Goal: Task Accomplishment & Management: Manage account settings

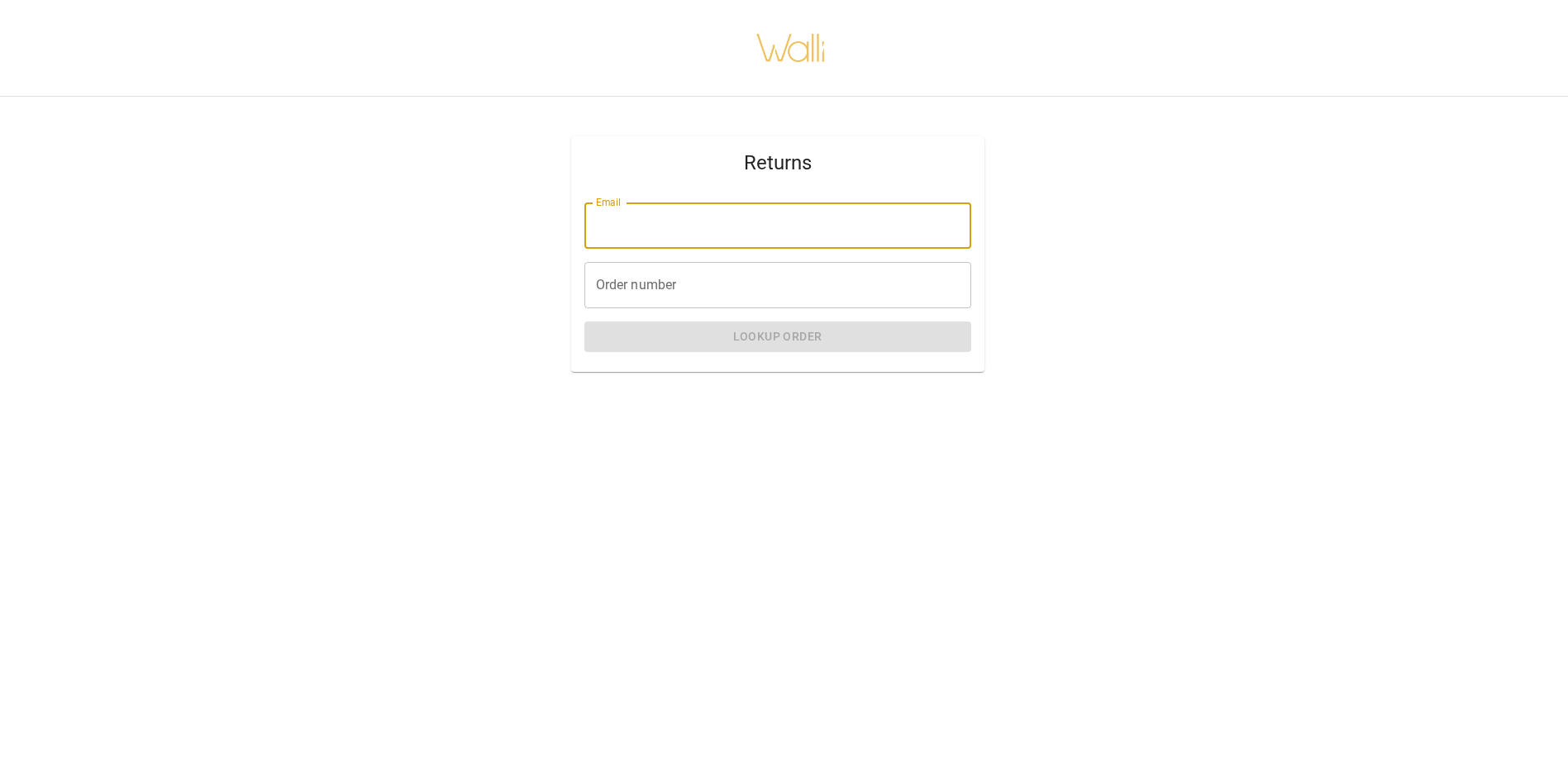
click at [844, 245] on input "Email" at bounding box center [777, 225] width 387 height 46
type input "**********"
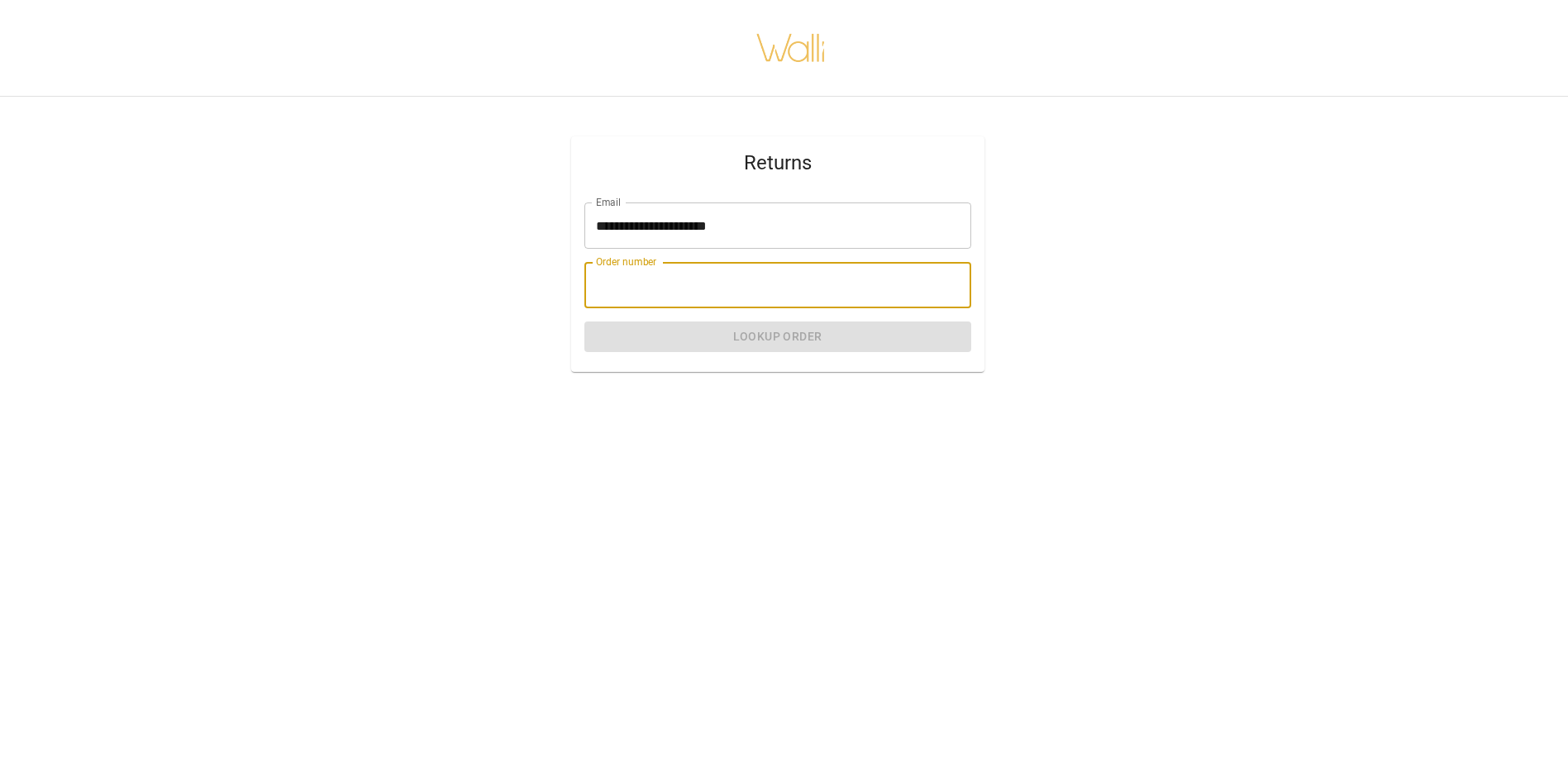
paste input "*******"
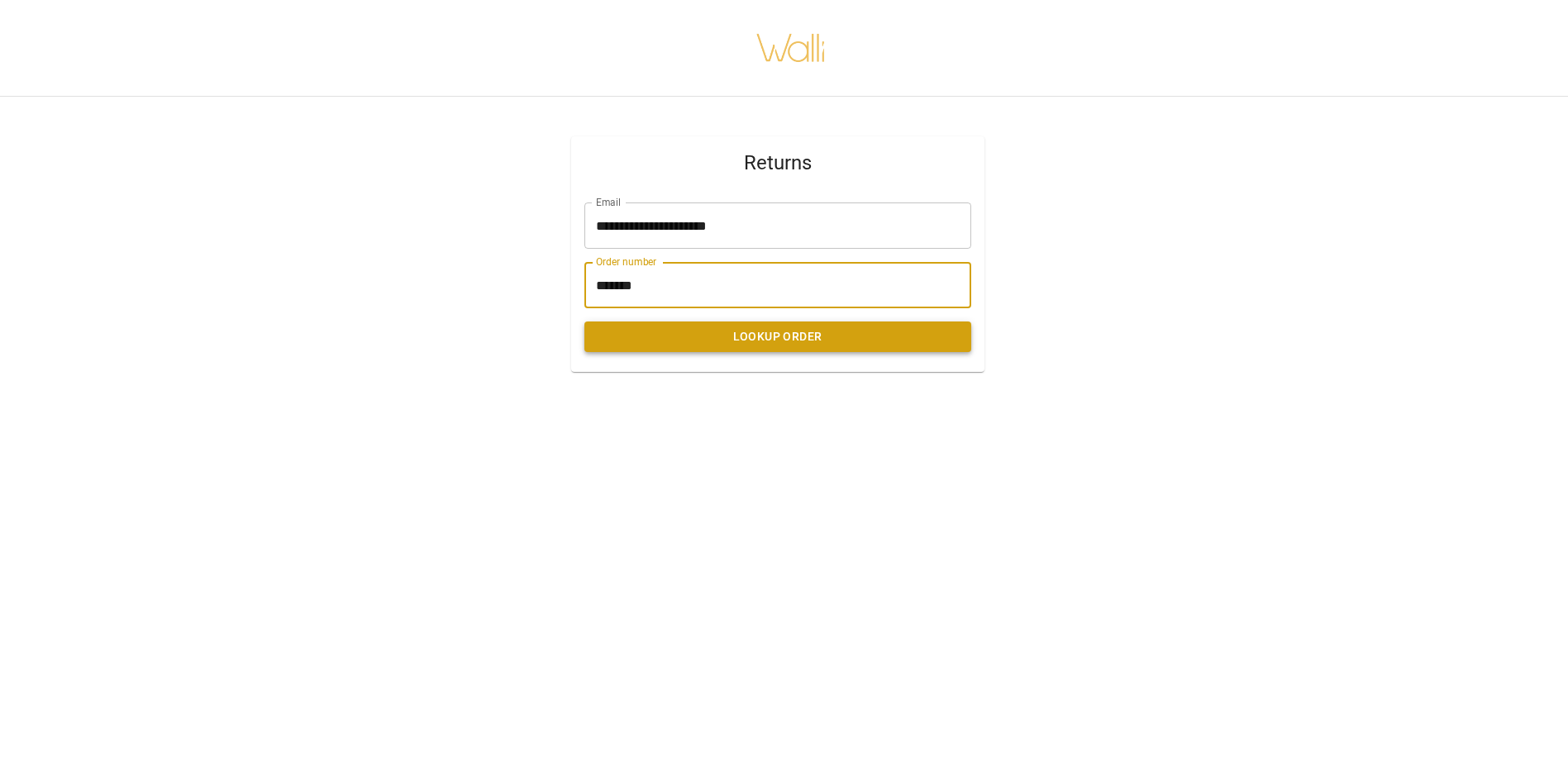
type input "*******"
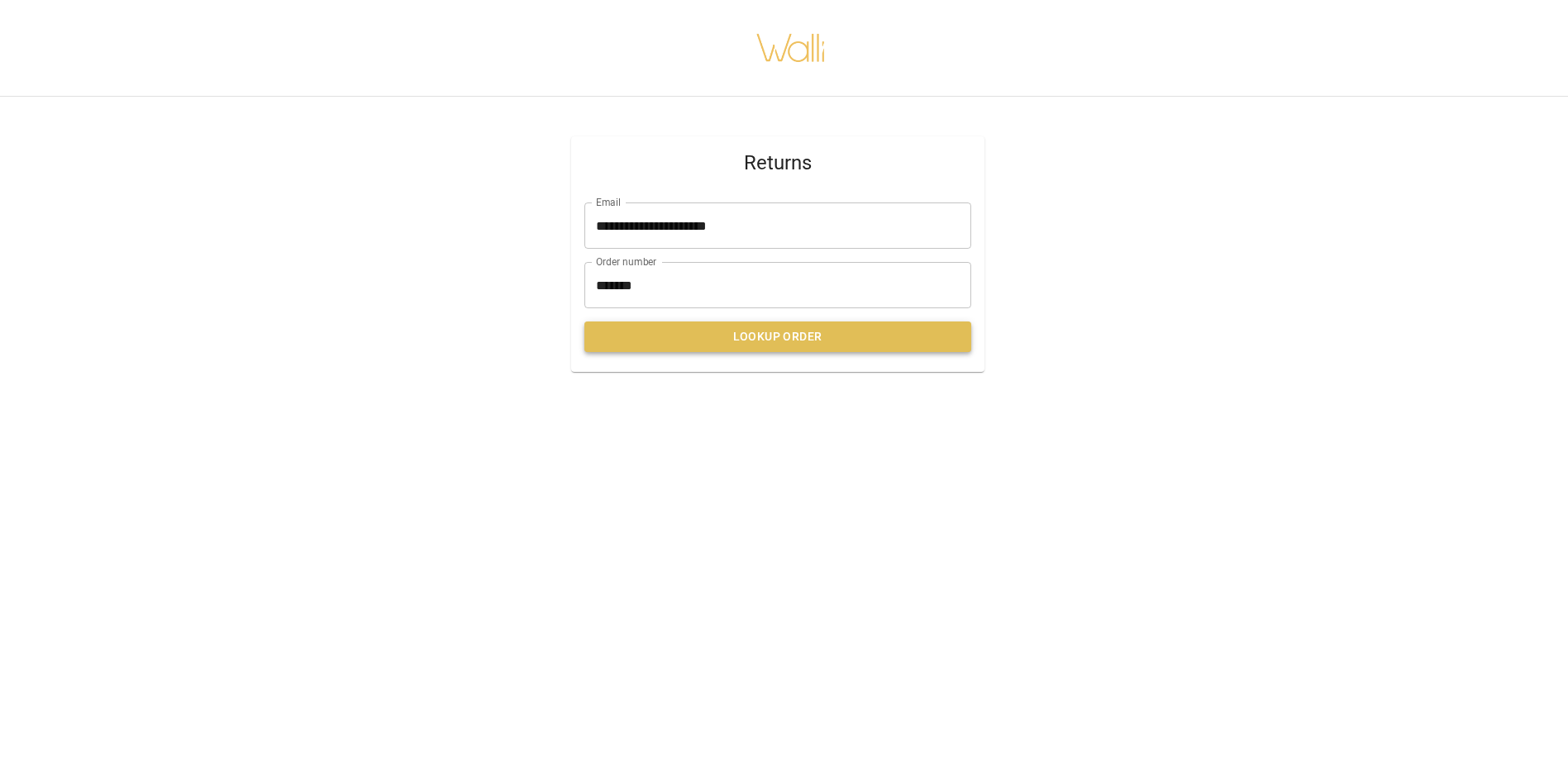
click at [755, 331] on button "Lookup Order" at bounding box center [777, 336] width 387 height 30
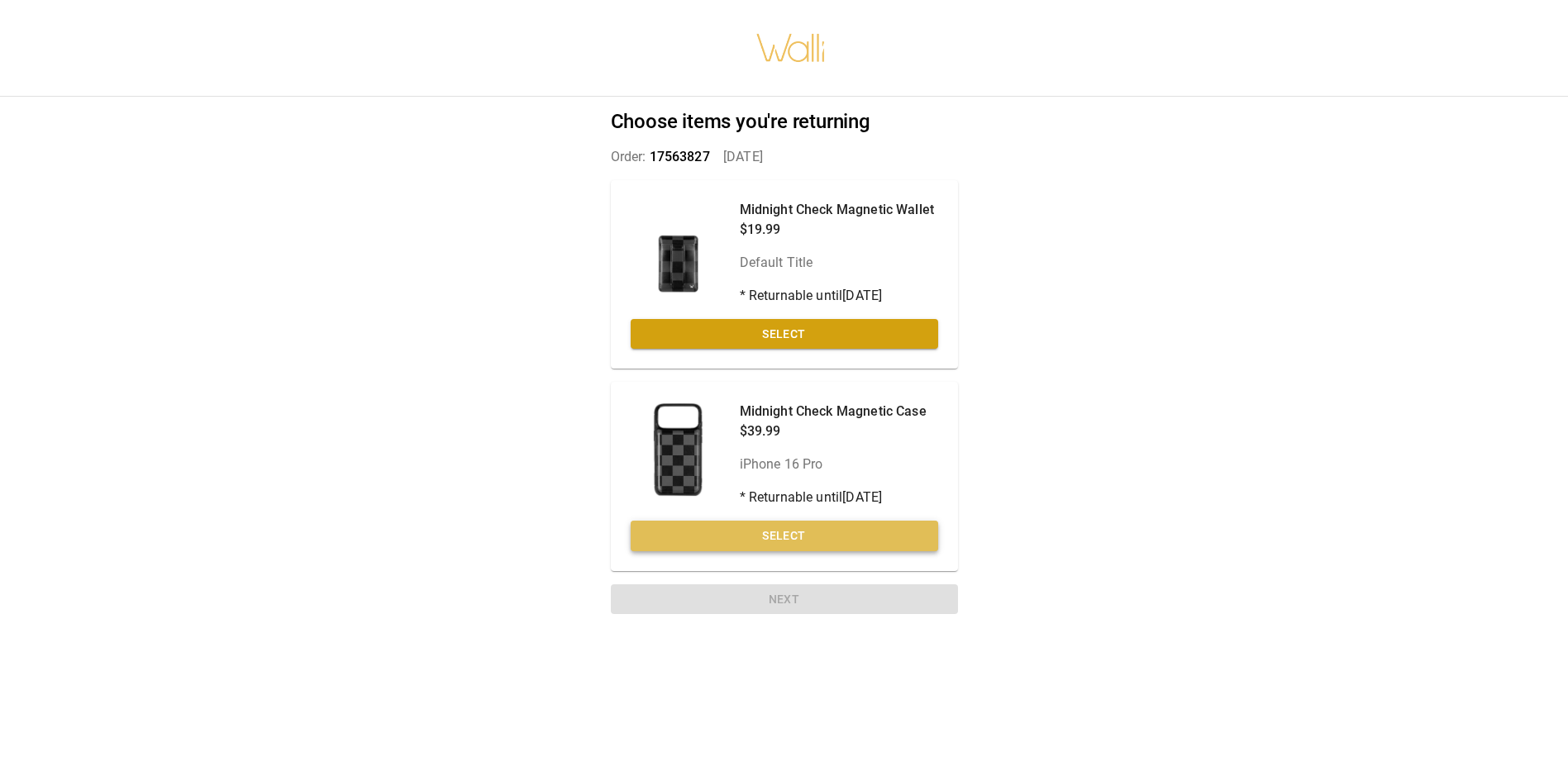
click at [860, 531] on button "Select" at bounding box center [784, 535] width 307 height 30
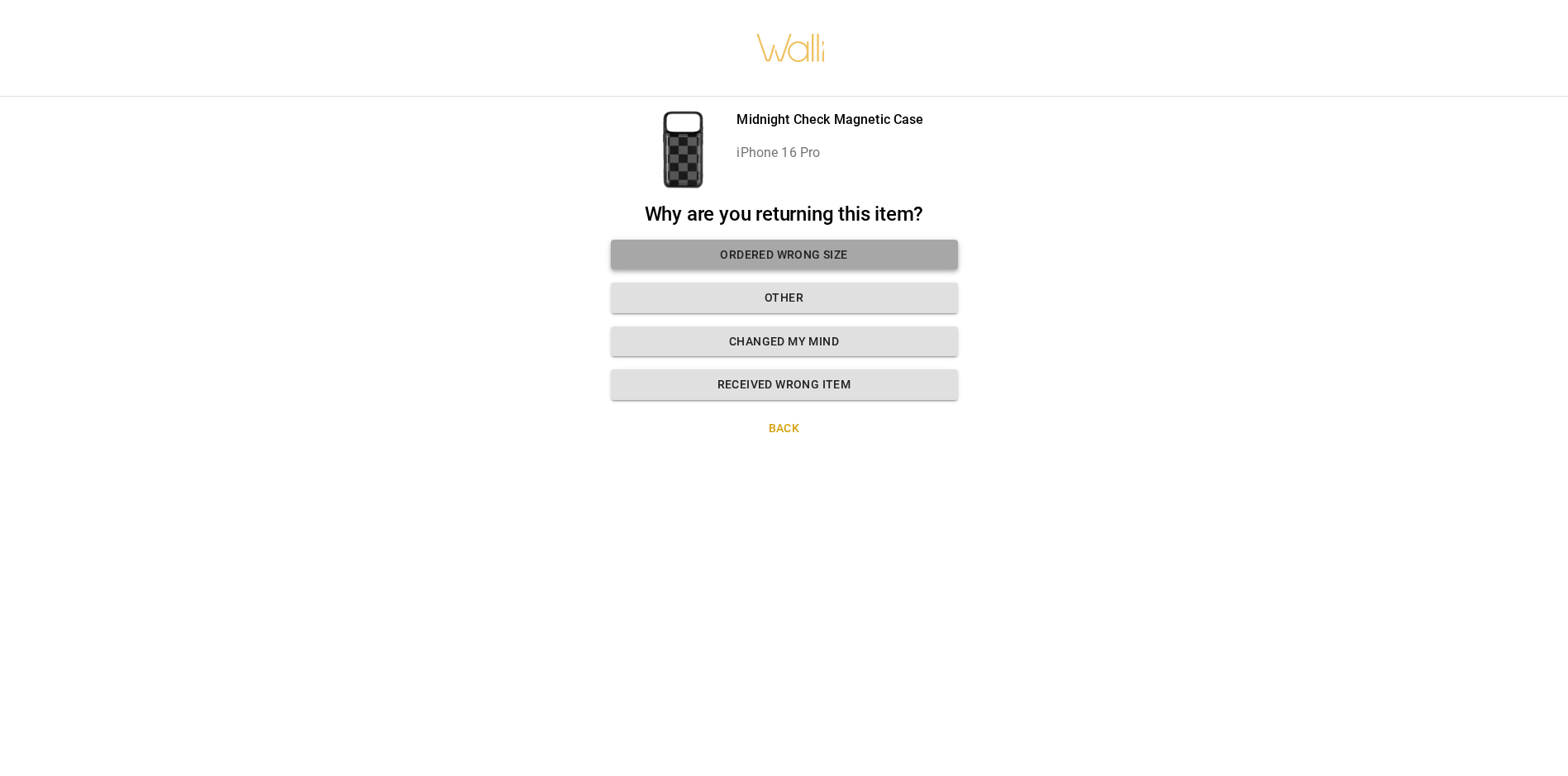
click at [895, 248] on button "Ordered wrong size" at bounding box center [784, 255] width 347 height 30
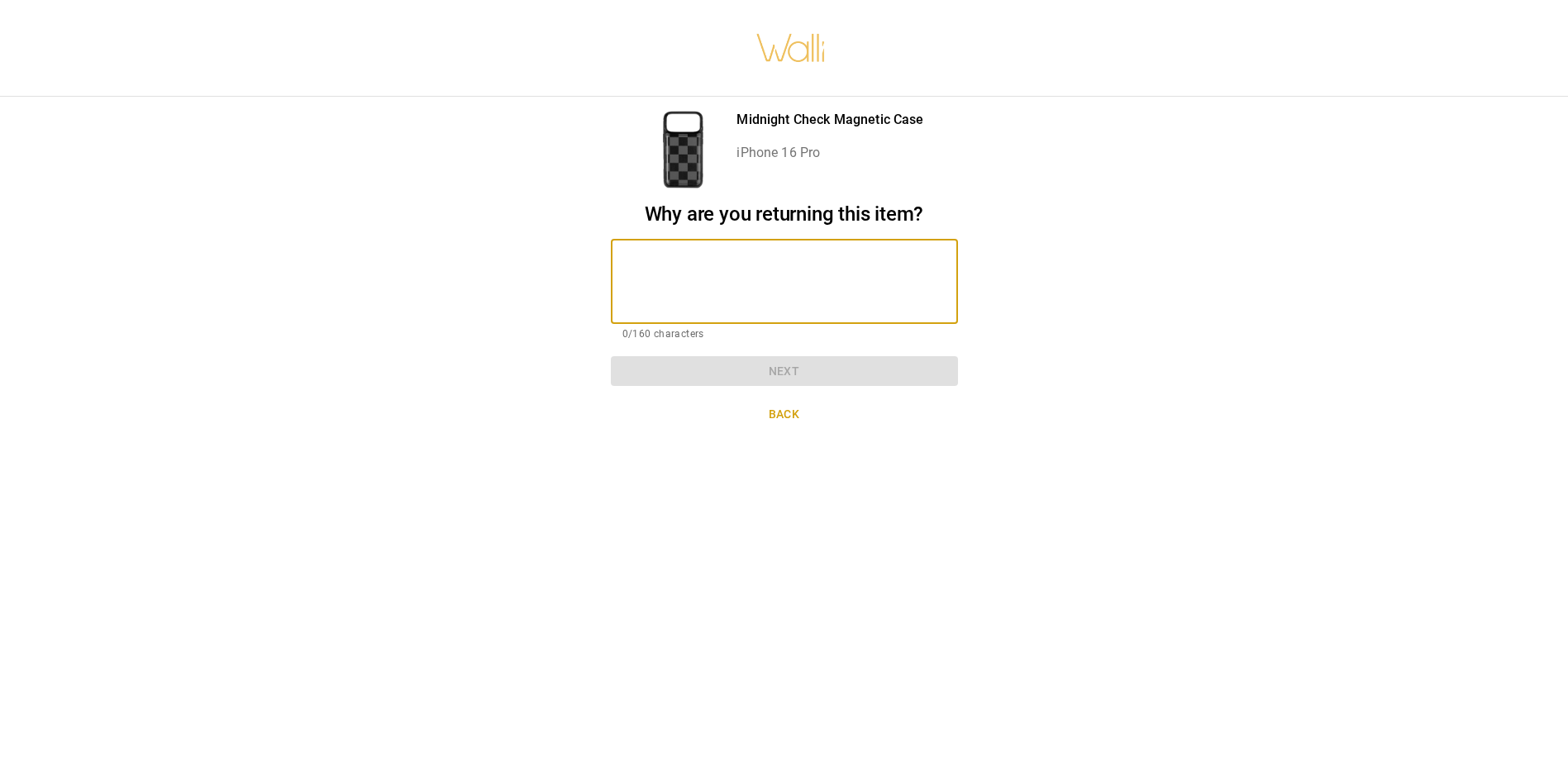
click at [881, 262] on textarea at bounding box center [784, 281] width 324 height 57
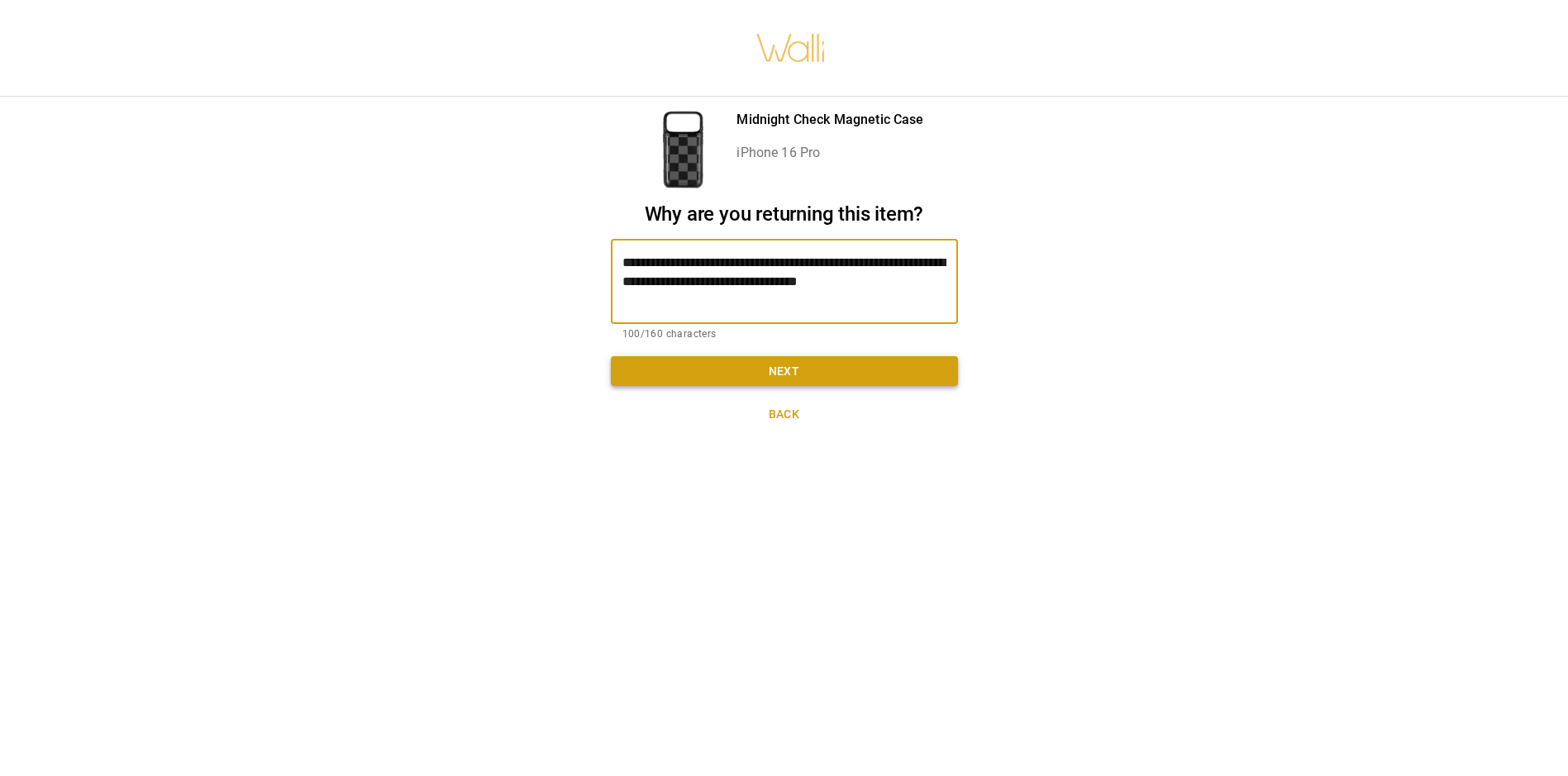
type textarea "**********"
click at [833, 374] on button "Next" at bounding box center [784, 371] width 347 height 30
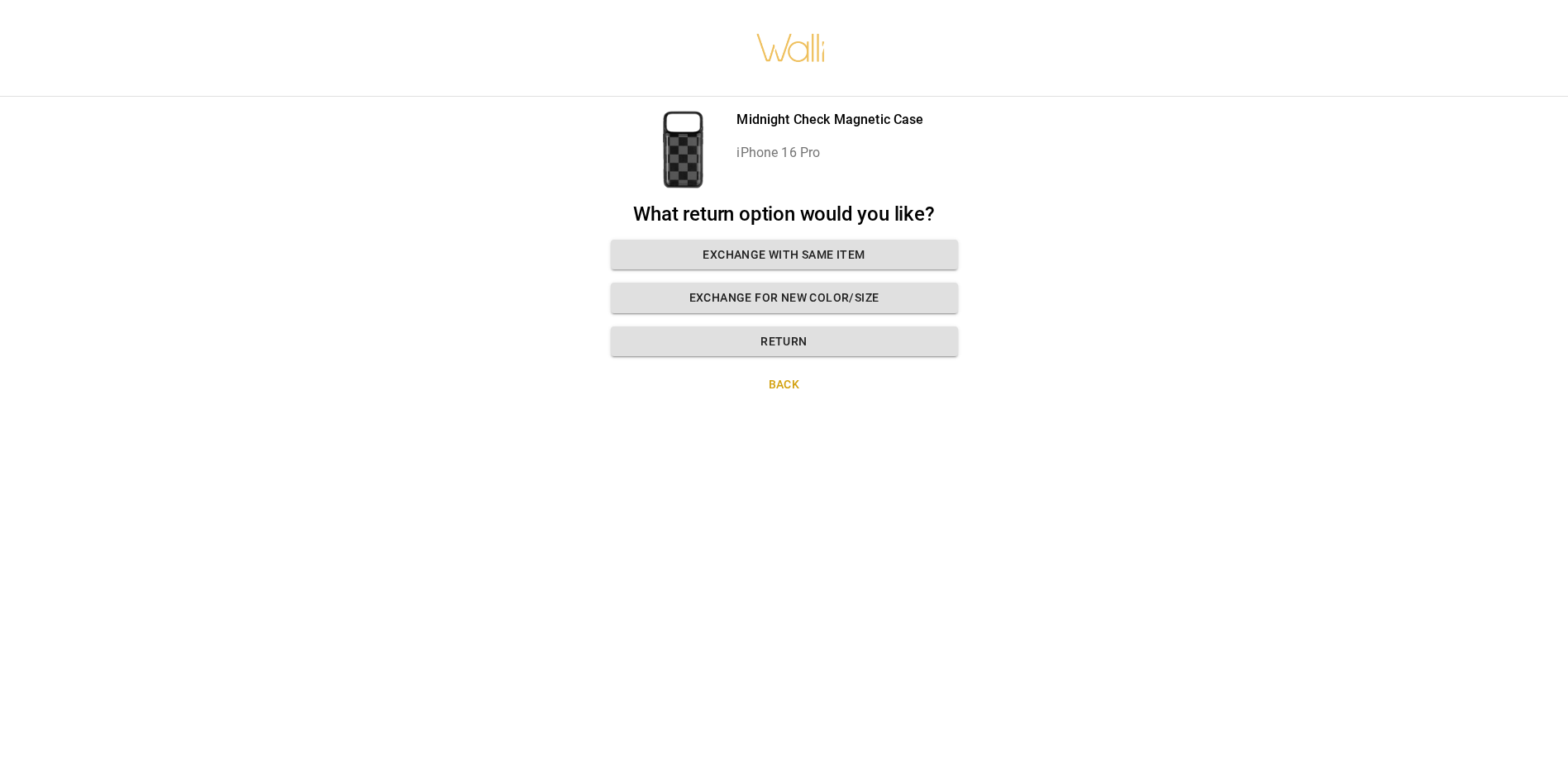
drag, startPoint x: 877, startPoint y: 256, endPoint x: 1047, endPoint y: 250, distance: 170.1
click at [1047, 250] on div "Midnight Check Magnetic Case iPhone 16 Pro What return option would you like? E…" at bounding box center [784, 388] width 1568 height 776
click at [892, 246] on button "Exchange with same item" at bounding box center [784, 255] width 347 height 30
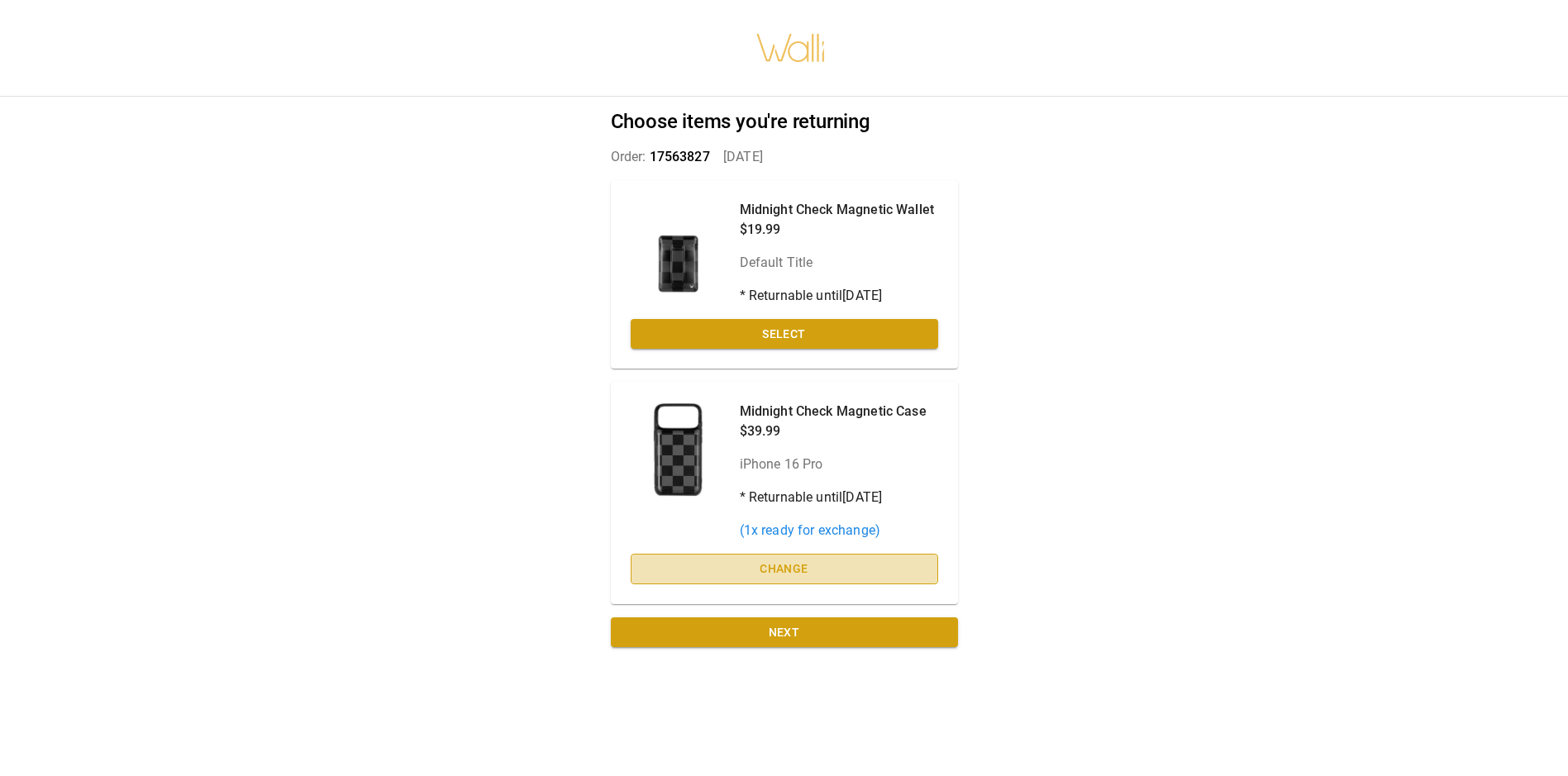
click at [813, 559] on button "Change" at bounding box center [784, 568] width 307 height 30
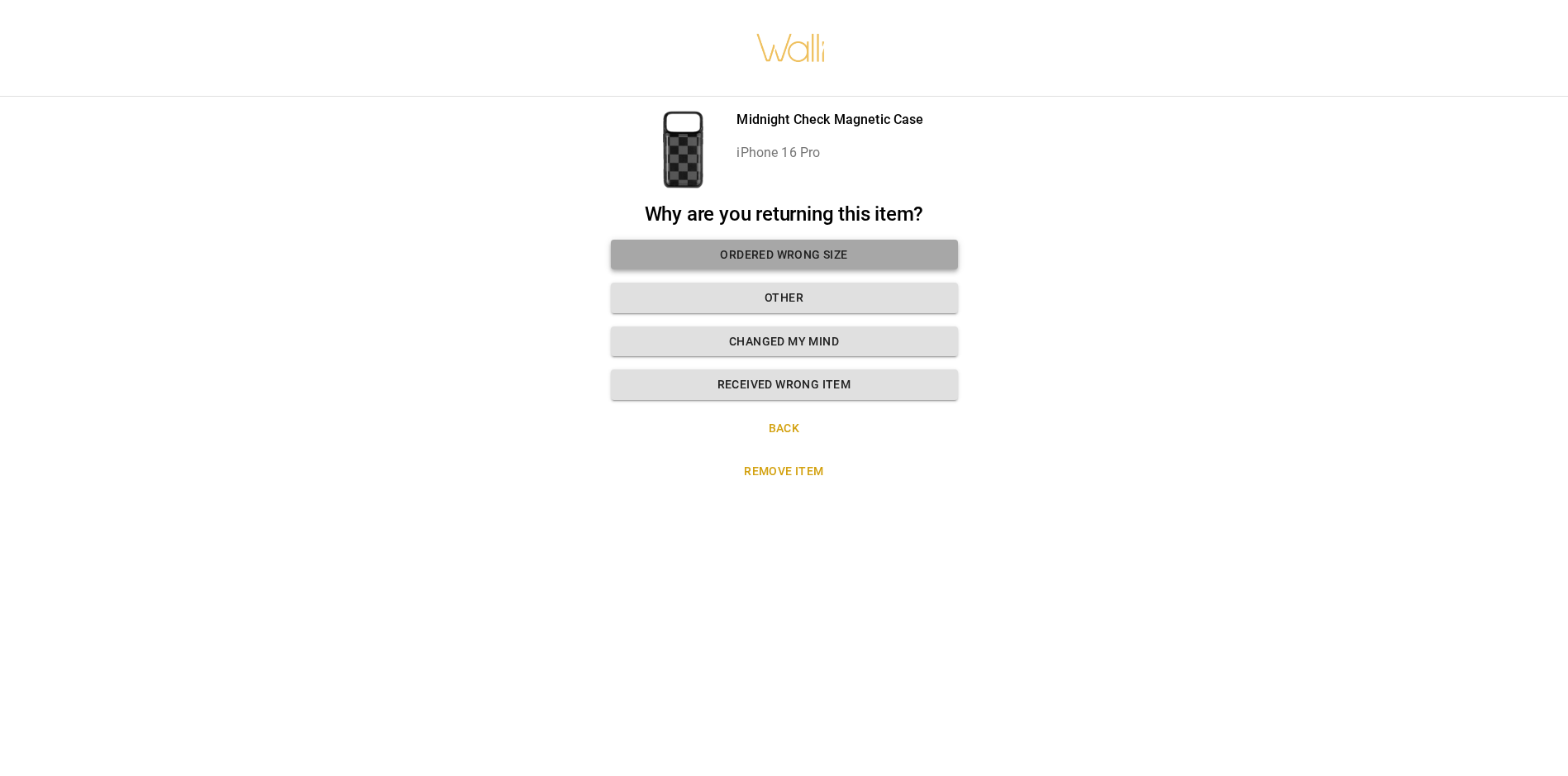
click at [845, 256] on button "Ordered wrong size" at bounding box center [784, 255] width 347 height 30
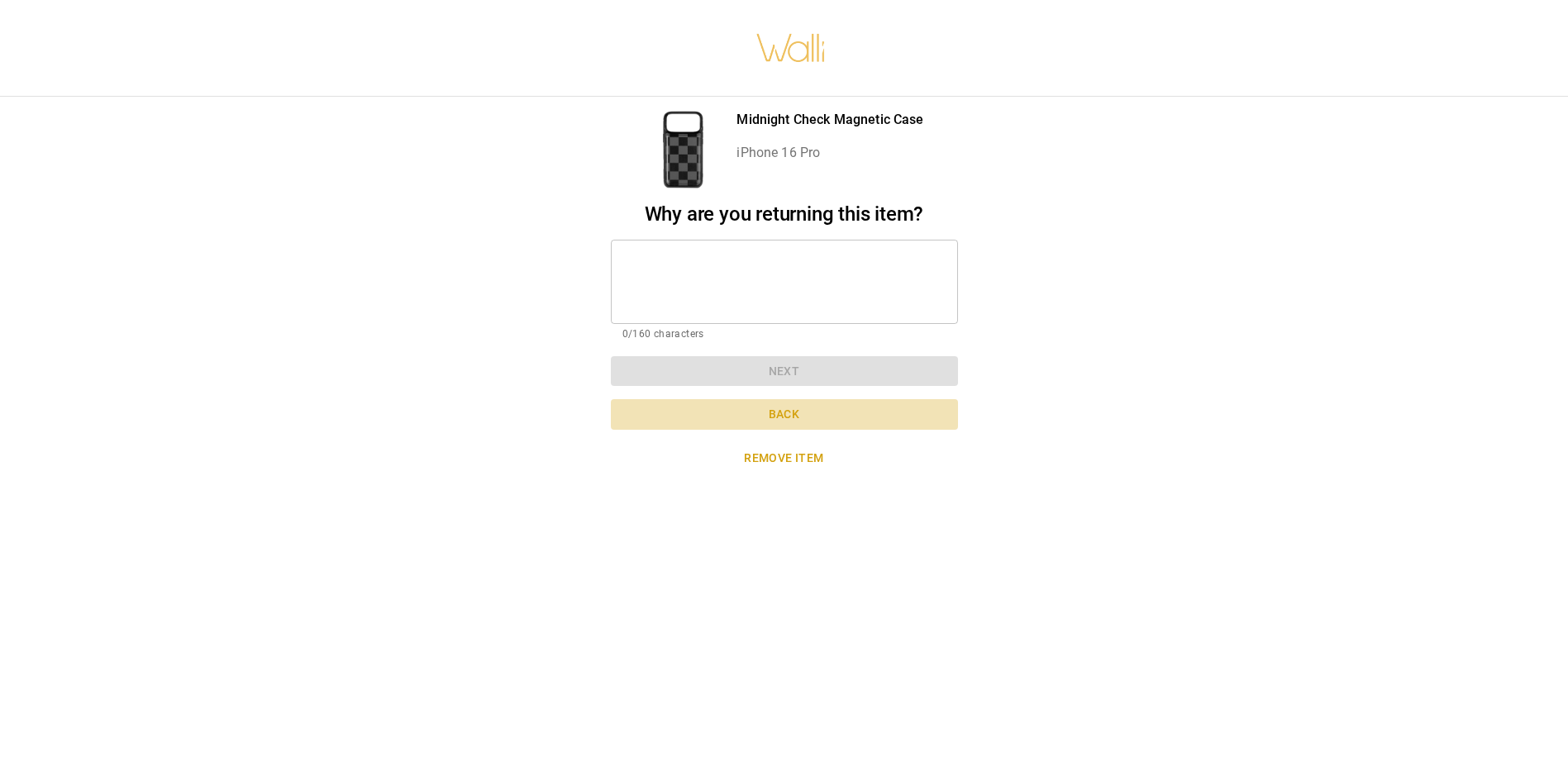
click at [804, 412] on button "Back" at bounding box center [784, 414] width 347 height 30
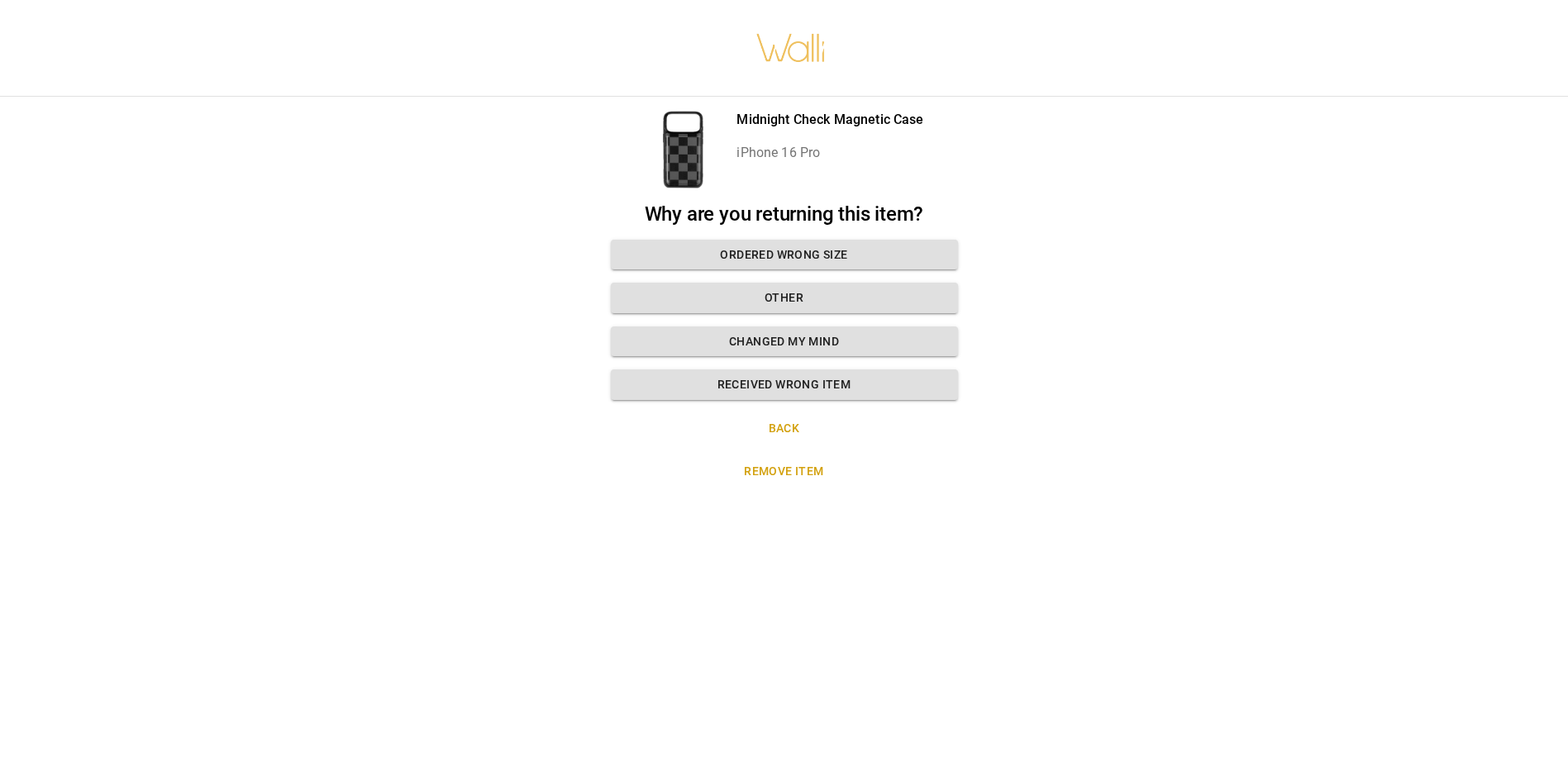
click at [792, 424] on button "Back" at bounding box center [784, 428] width 347 height 30
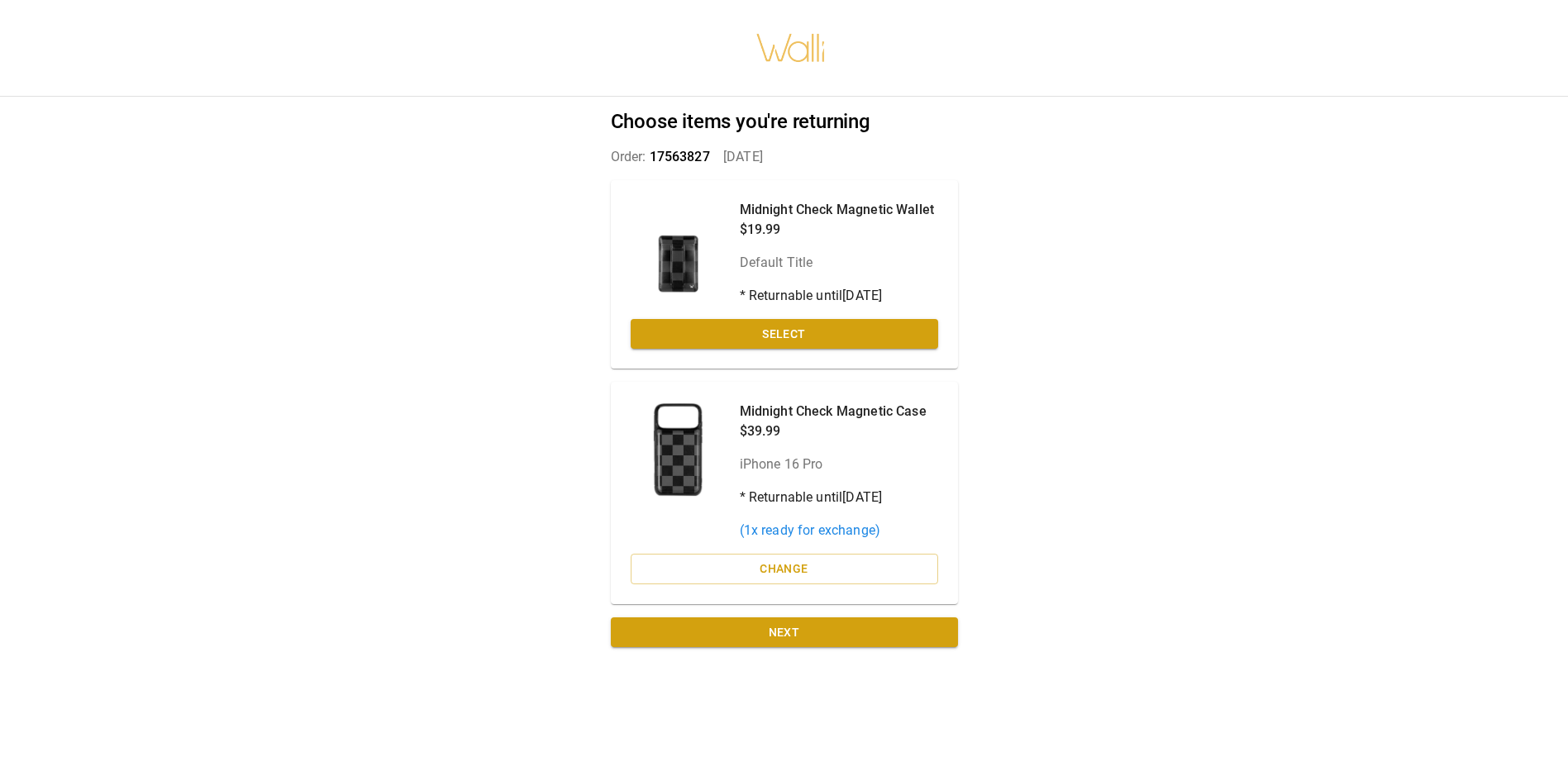
drag, startPoint x: 790, startPoint y: 445, endPoint x: 787, endPoint y: 453, distance: 8.5
click at [787, 453] on div "Midnight Check Magnetic Case $39.99 iPhone 16 Pro * Returnable until [DATE] ( 1…" at bounding box center [833, 471] width 186 height 138
click at [795, 573] on button "Change" at bounding box center [784, 568] width 307 height 30
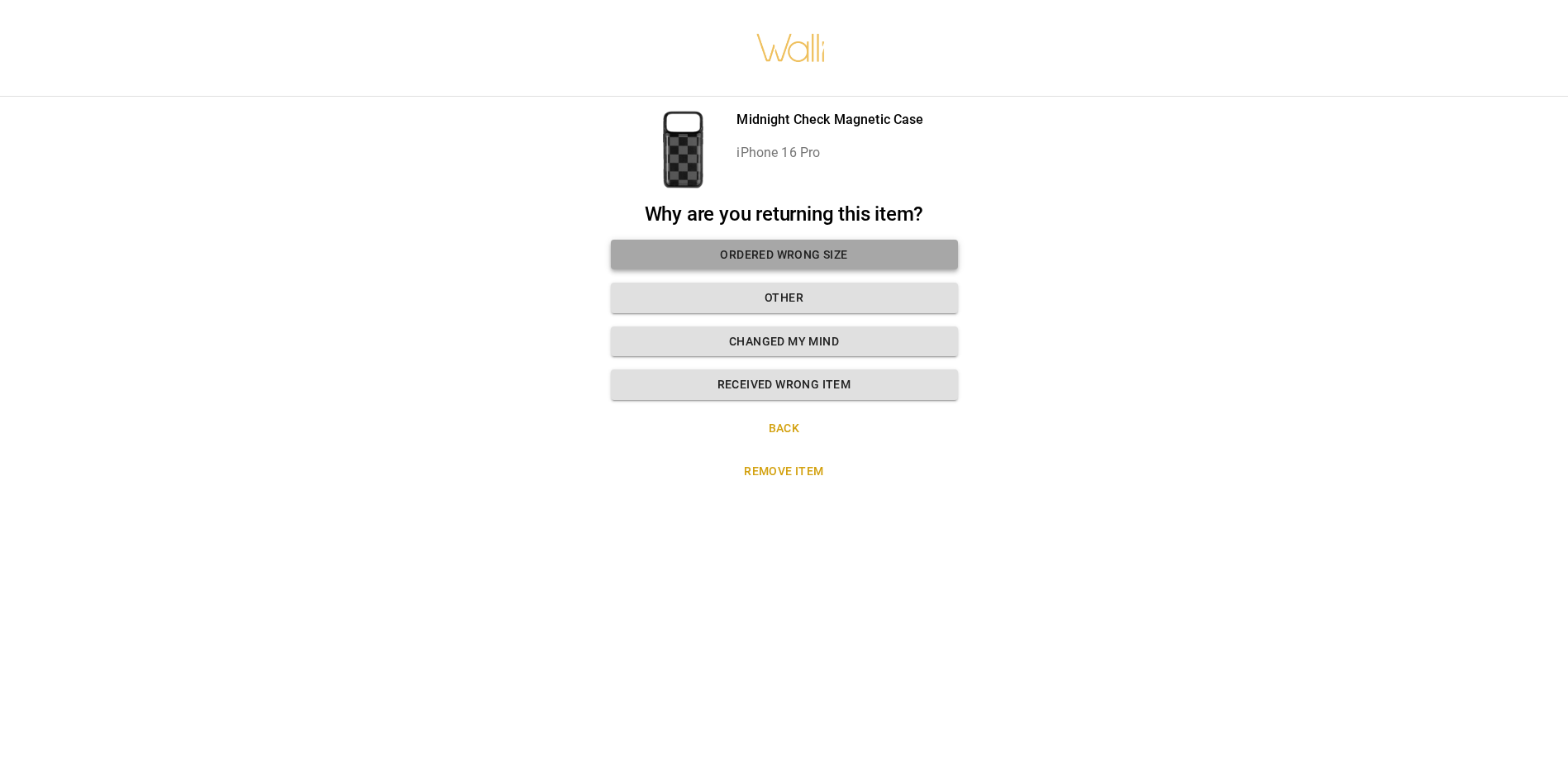
click at [816, 250] on button "Ordered wrong size" at bounding box center [784, 255] width 347 height 30
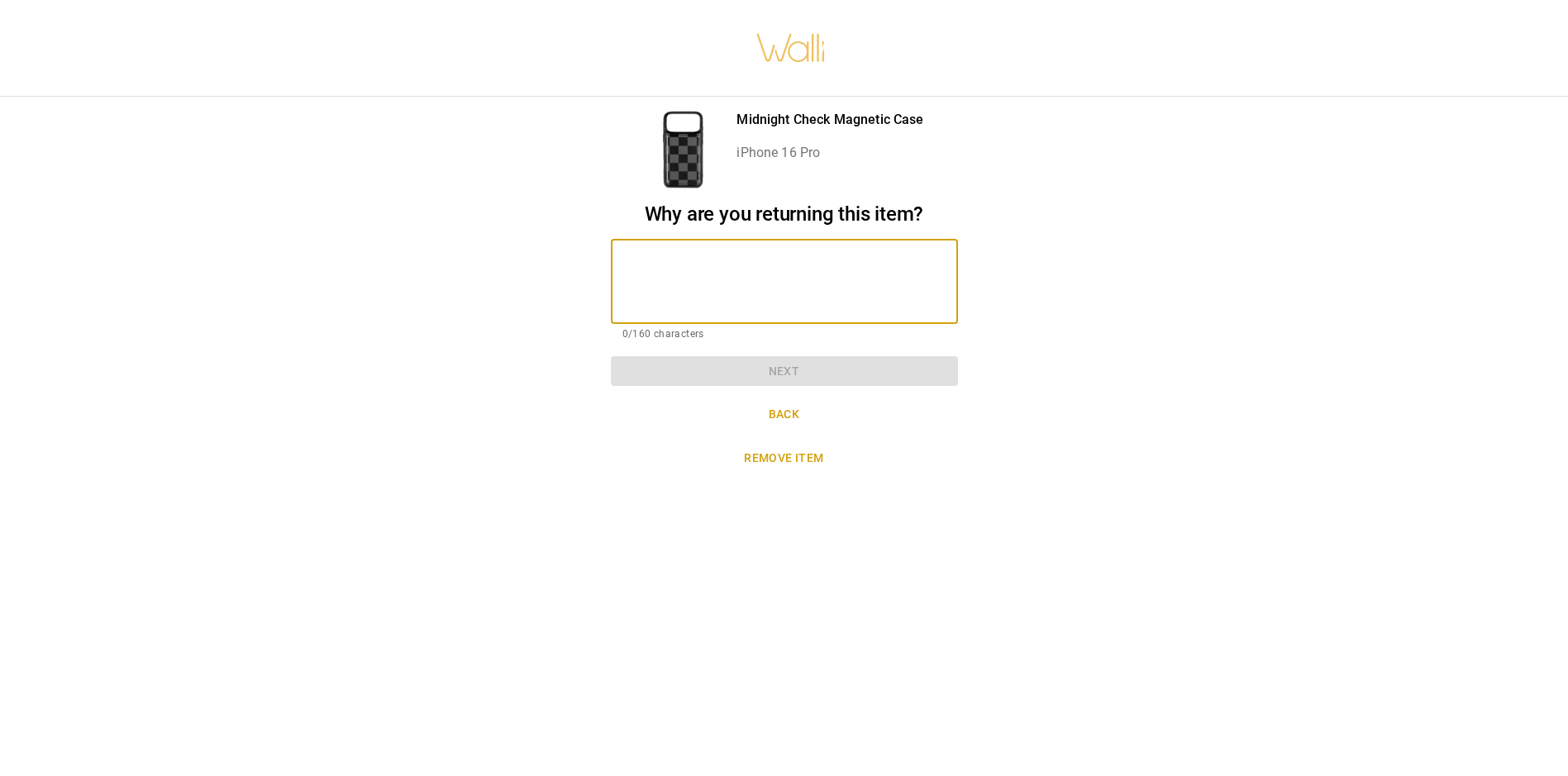
click at [810, 268] on textarea at bounding box center [784, 281] width 324 height 57
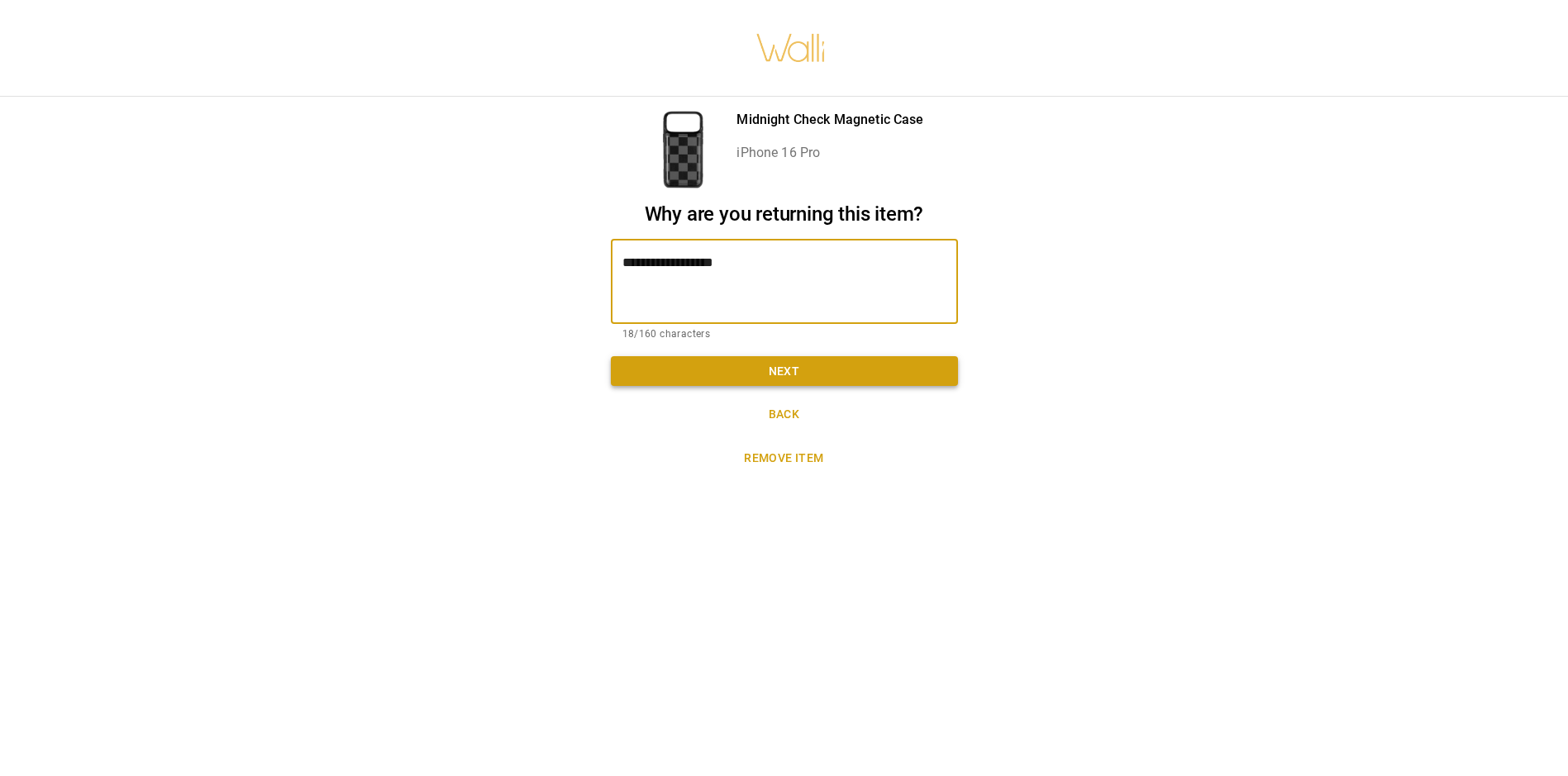
type textarea "**********"
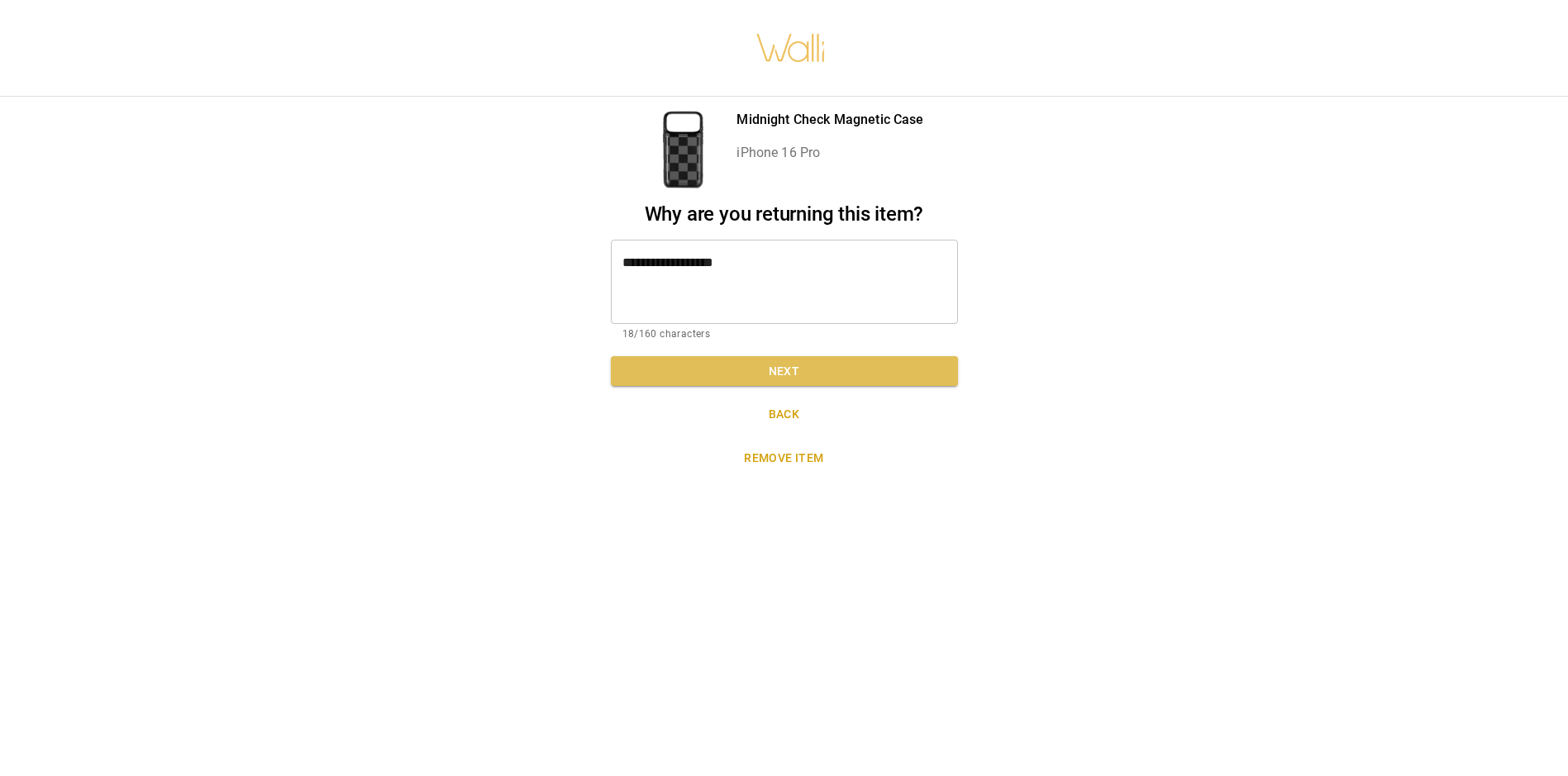
click at [901, 376] on button "Next" at bounding box center [784, 371] width 347 height 30
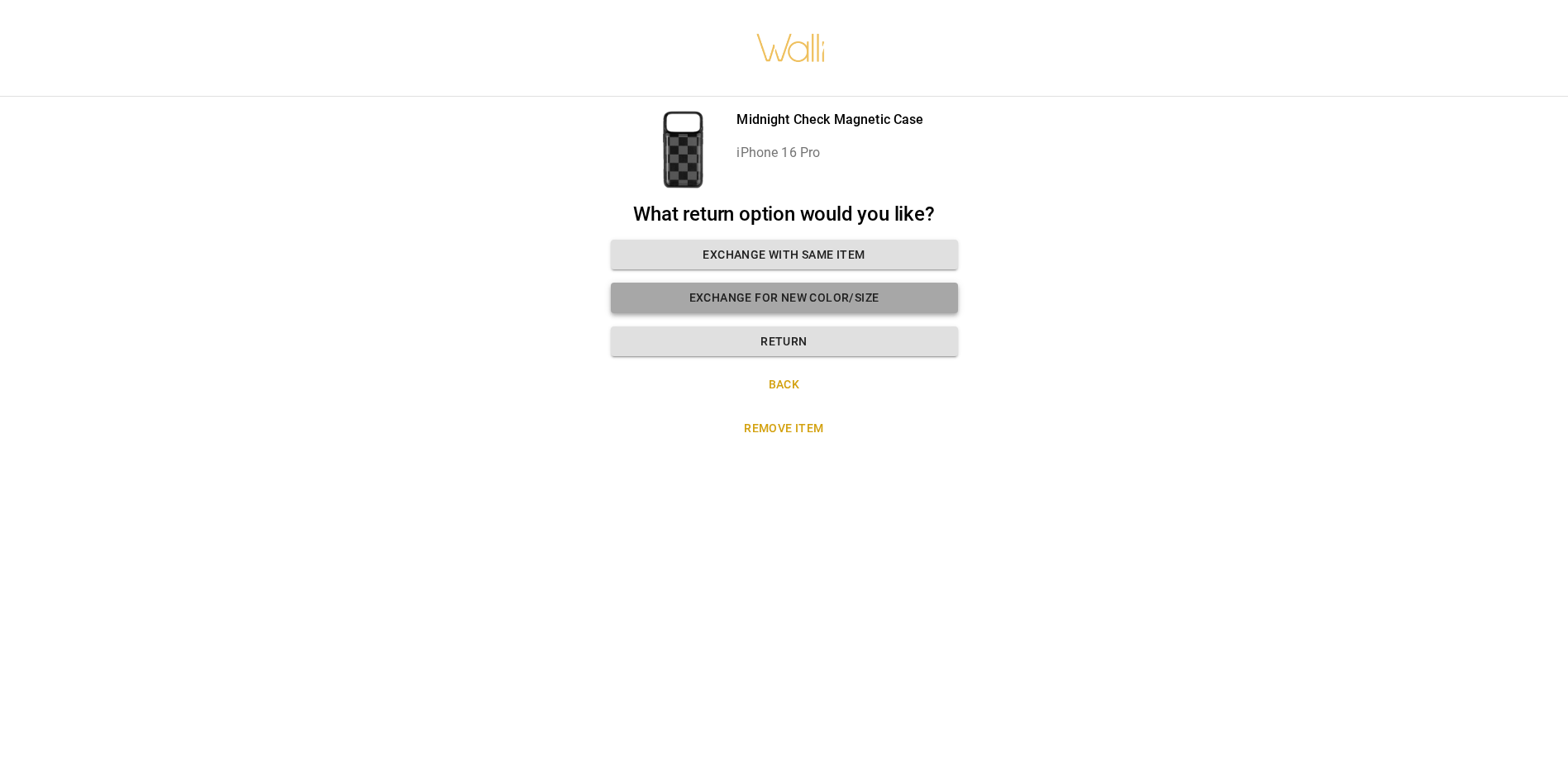
click at [820, 306] on button "Exchange for new color/size" at bounding box center [784, 297] width 347 height 30
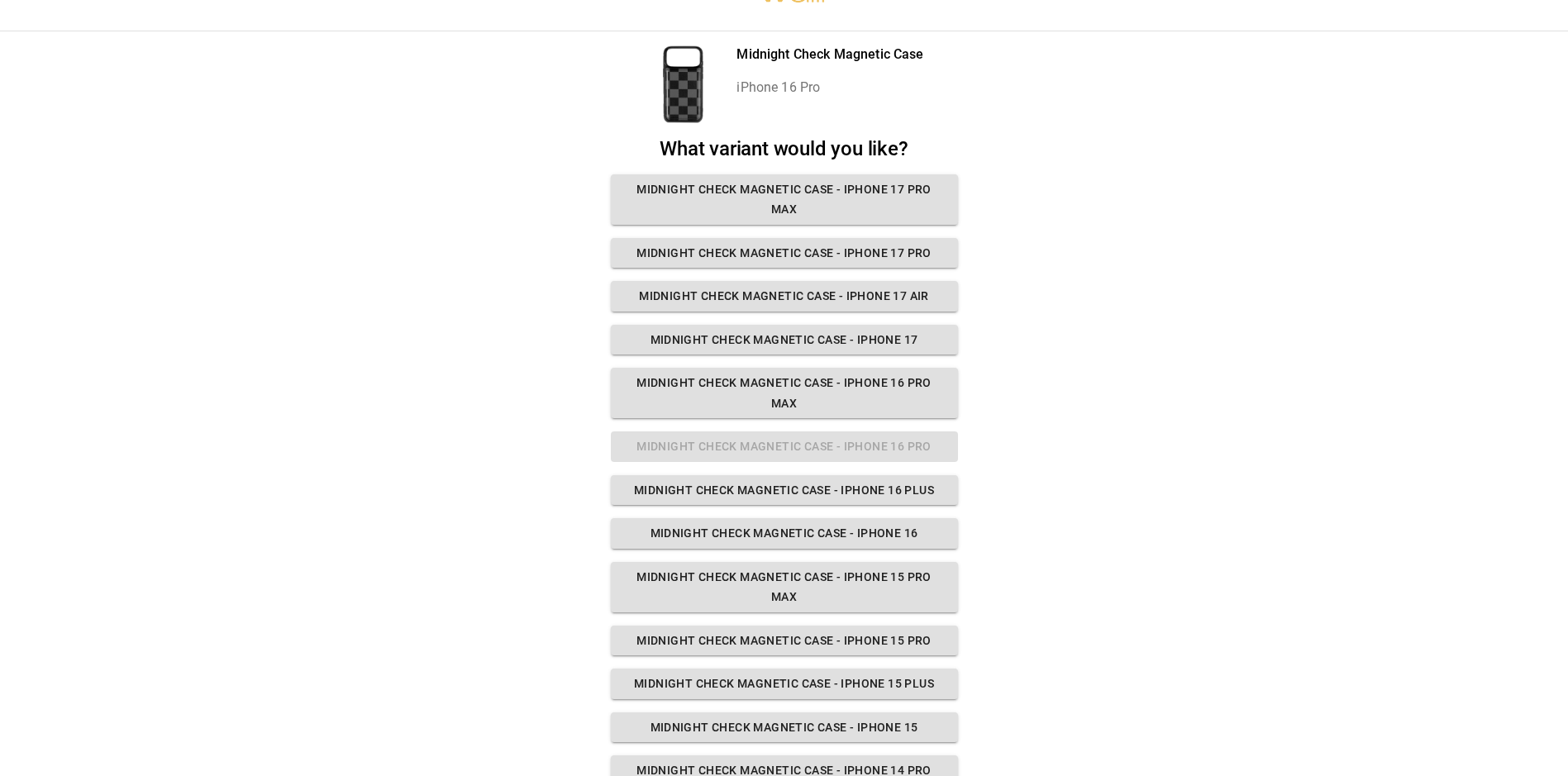
scroll to position [83, 0]
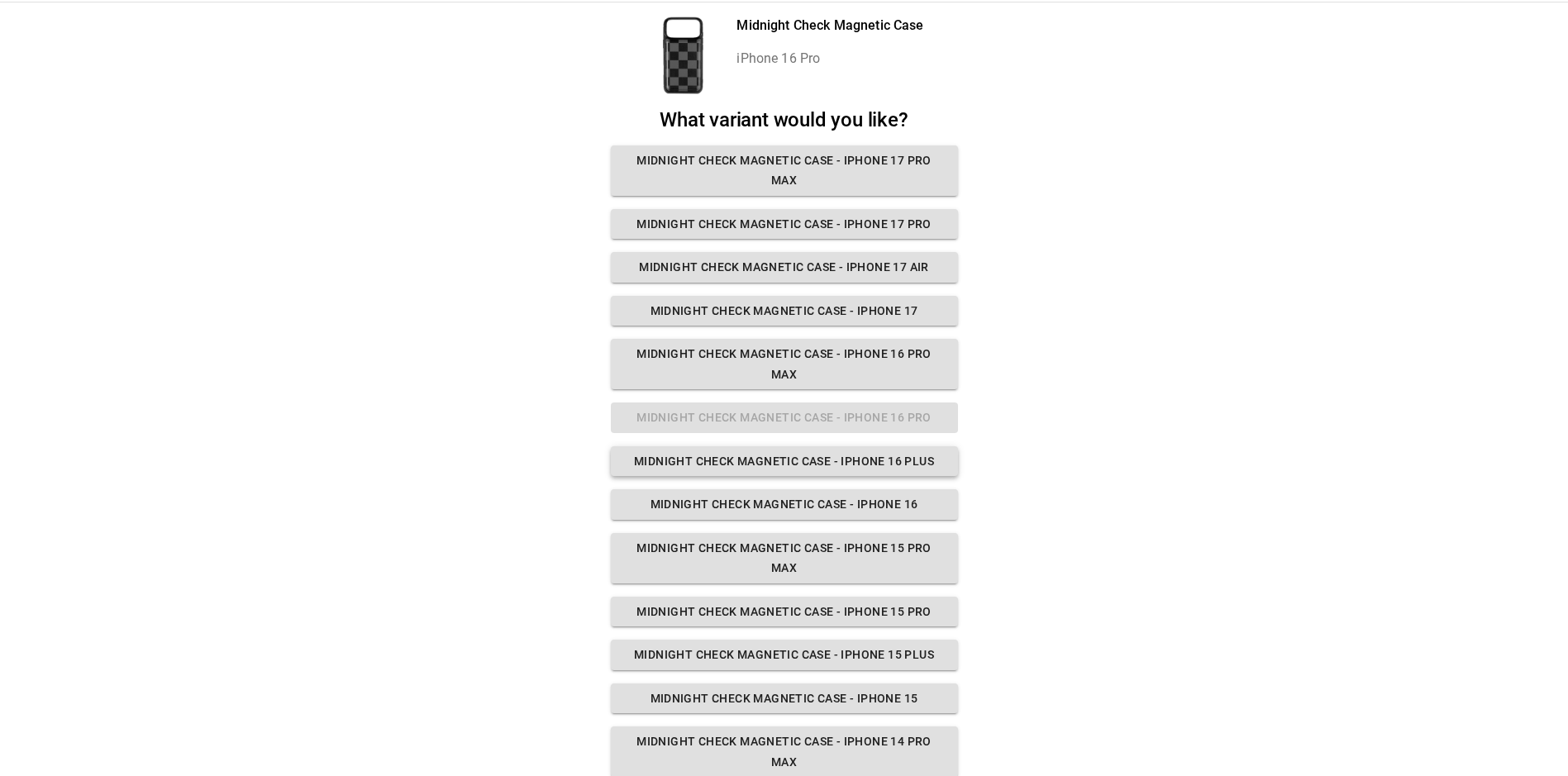
click at [942, 456] on button "Midnight Check Magnetic Case - iPhone 16 Plus" at bounding box center [784, 461] width 347 height 30
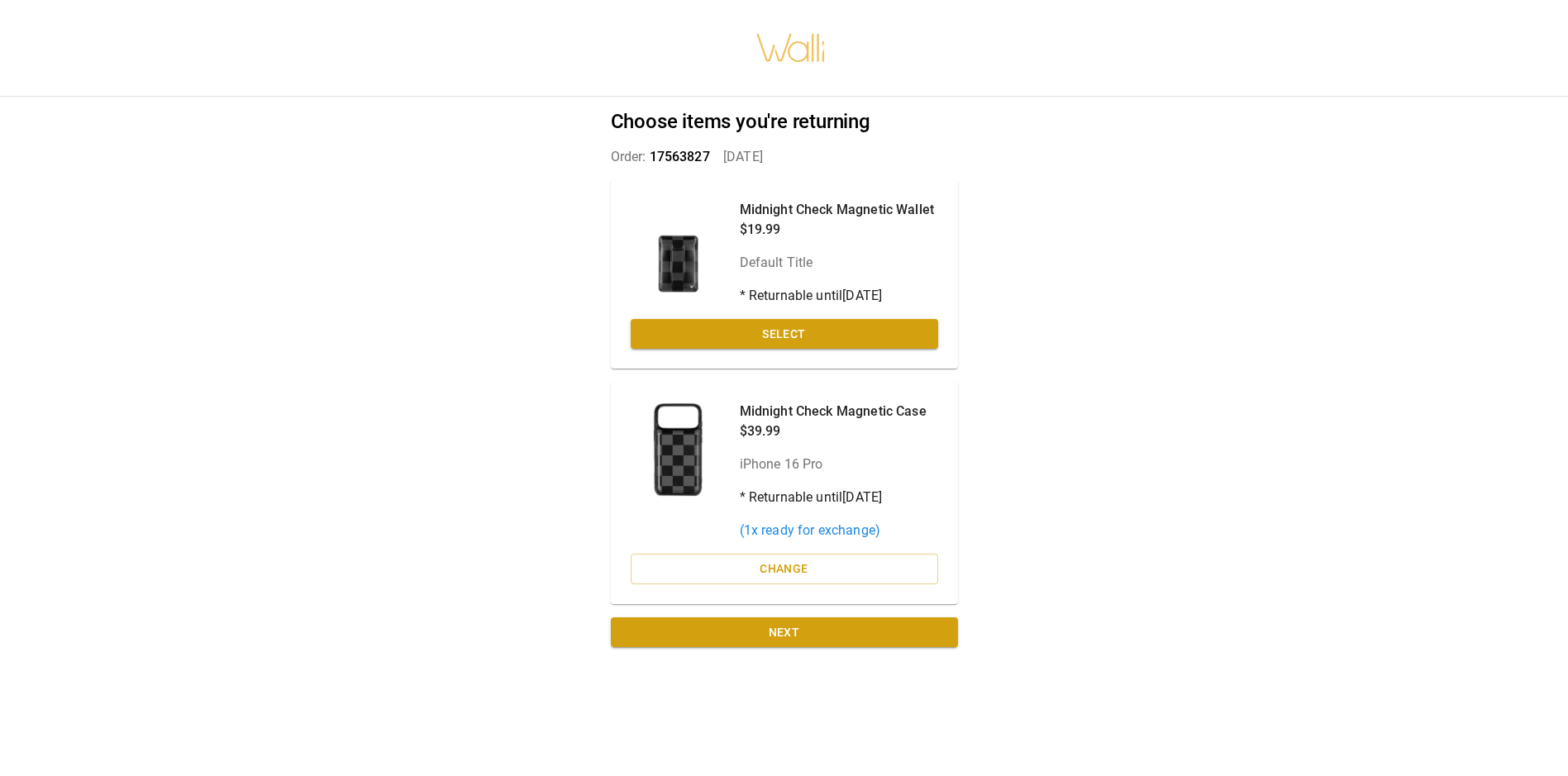
scroll to position [12, 0]
click at [892, 617] on button "Next" at bounding box center [784, 632] width 347 height 30
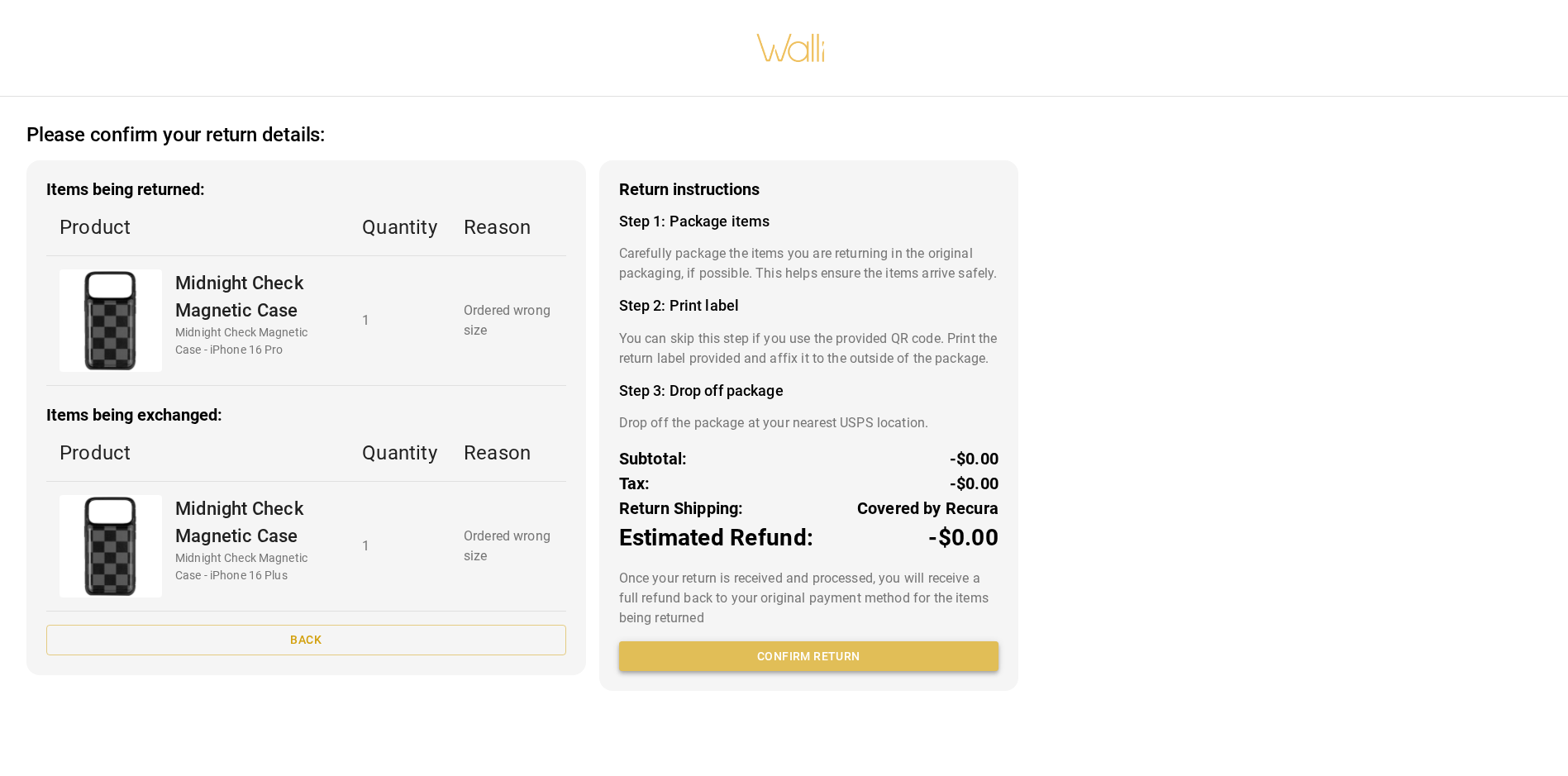
click at [790, 672] on button "Confirm return" at bounding box center [808, 656] width 379 height 30
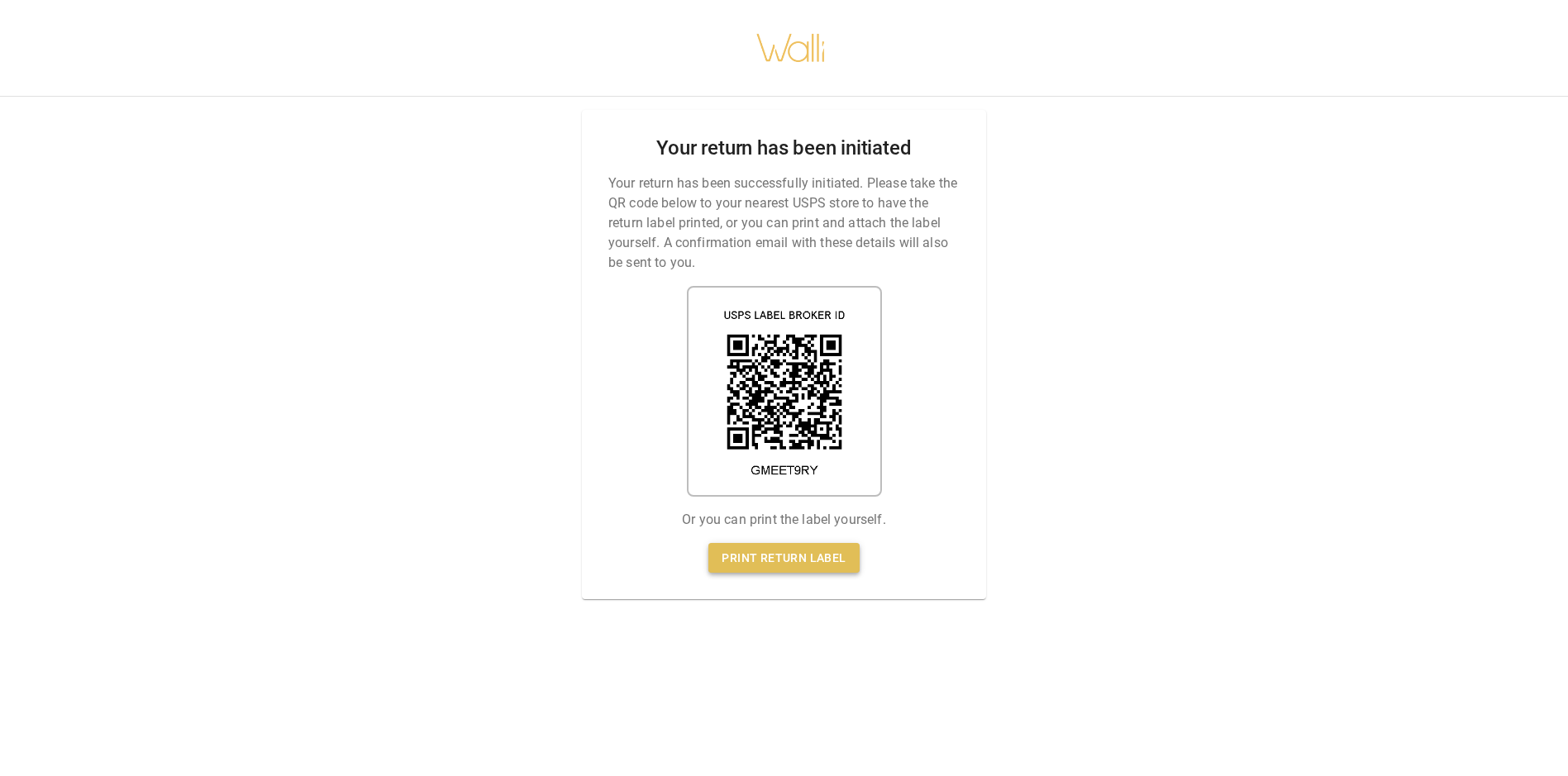
click at [802, 547] on link "Print return label" at bounding box center [784, 558] width 150 height 30
